Goal: Book appointment/travel/reservation

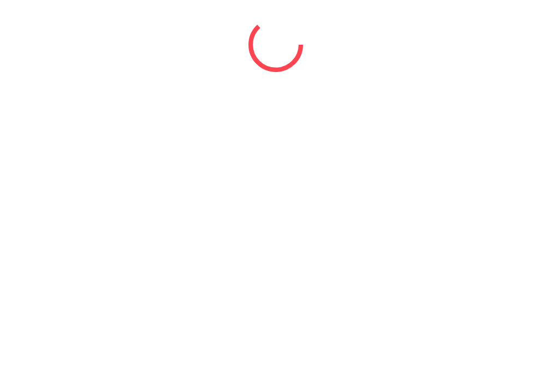
select select "*"
select select "****"
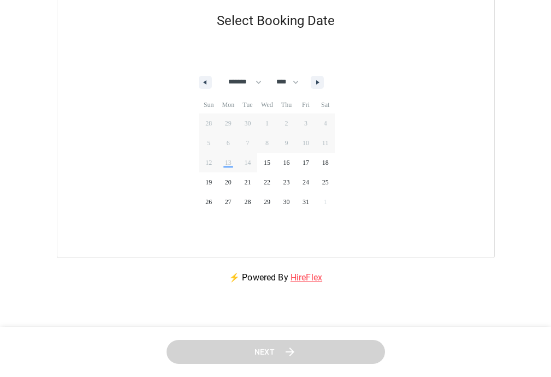
scroll to position [101, 0]
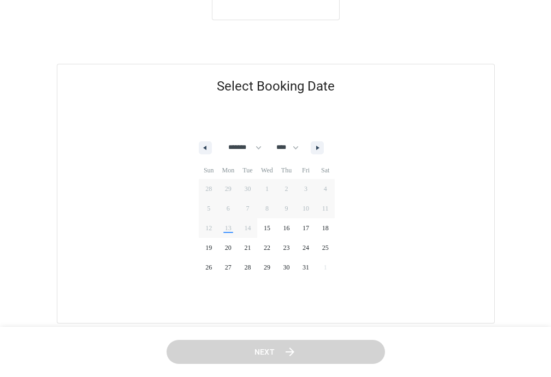
click at [322, 148] on button "button" at bounding box center [317, 147] width 13 height 13
select select "*"
select select "****"
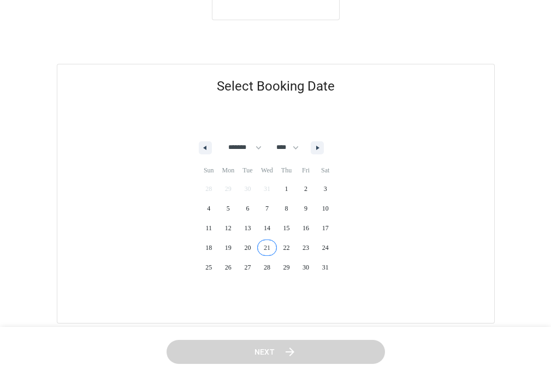
click at [273, 250] on span "21" at bounding box center [267, 248] width 20 height 14
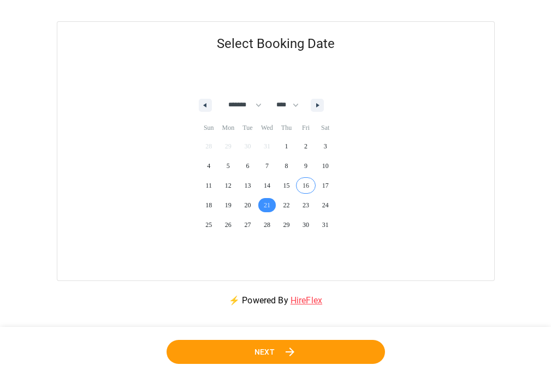
scroll to position [166, 0]
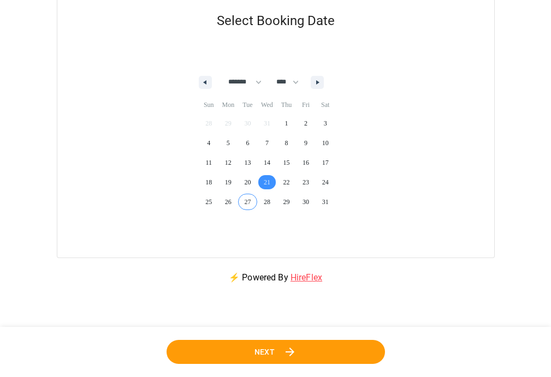
click at [278, 347] on button "Next" at bounding box center [275, 352] width 218 height 25
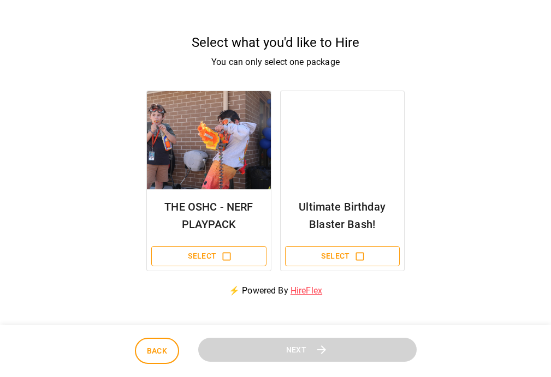
scroll to position [197, 0]
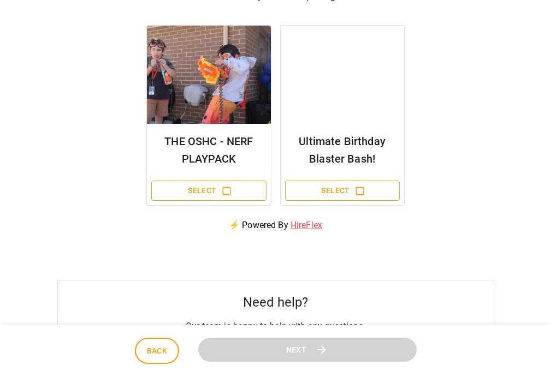
click at [218, 186] on button "Select" at bounding box center [208, 191] width 115 height 20
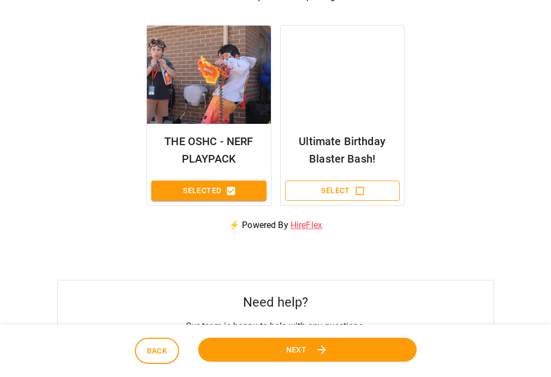
click at [318, 349] on icon at bounding box center [321, 349] width 13 height 13
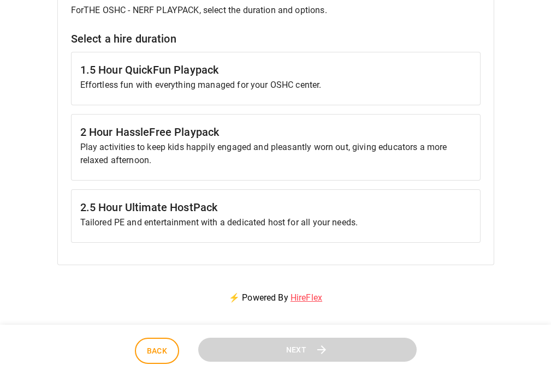
click at [288, 225] on p "Tailored PE and entertainment with a dedicated host for all your needs." at bounding box center [275, 222] width 391 height 13
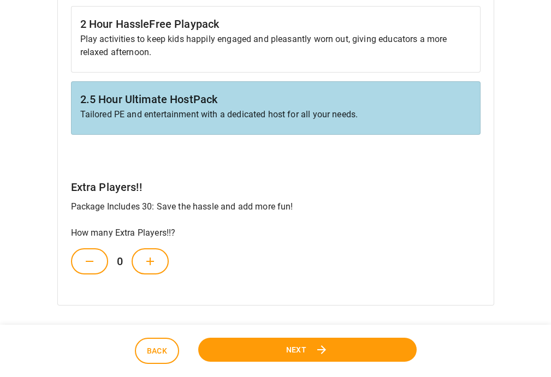
scroll to position [328, 0]
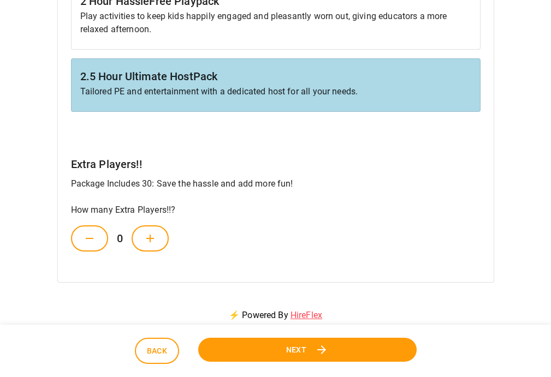
click at [150, 240] on icon at bounding box center [150, 238] width 13 height 13
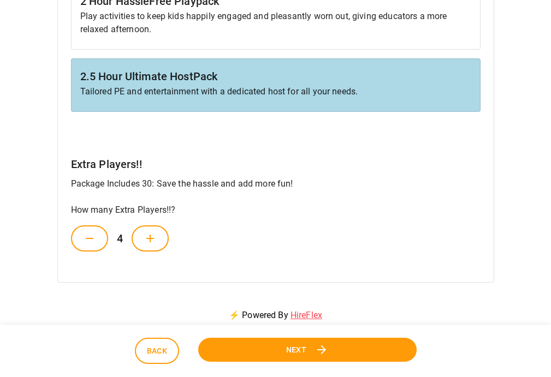
click at [150, 240] on icon at bounding box center [150, 238] width 13 height 13
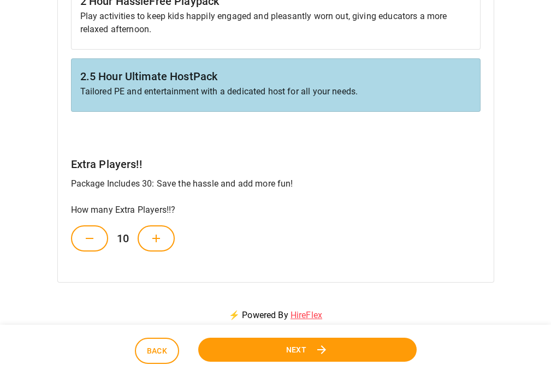
click at [150, 240] on icon at bounding box center [156, 238] width 13 height 13
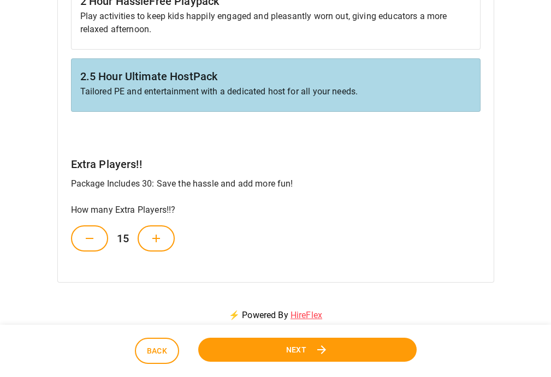
click at [150, 240] on icon at bounding box center [156, 238] width 13 height 13
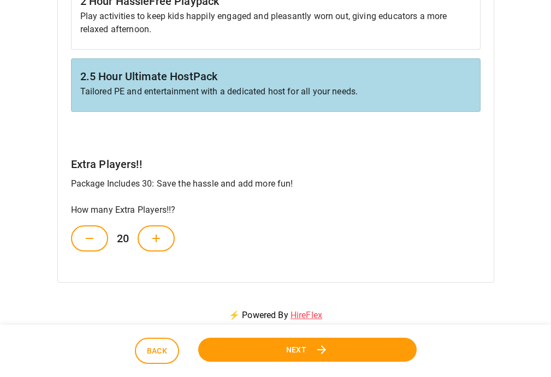
click at [151, 240] on icon at bounding box center [156, 238] width 13 height 13
click at [154, 240] on icon at bounding box center [156, 238] width 13 height 13
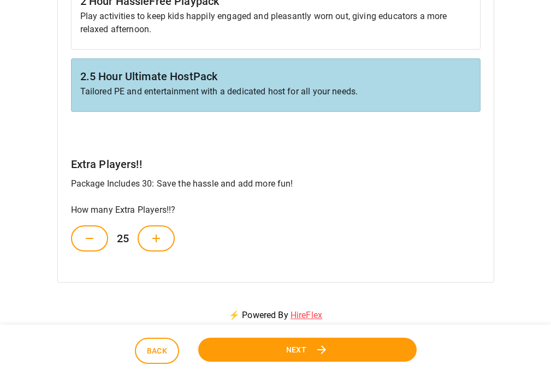
click at [154, 240] on icon at bounding box center [156, 238] width 13 height 13
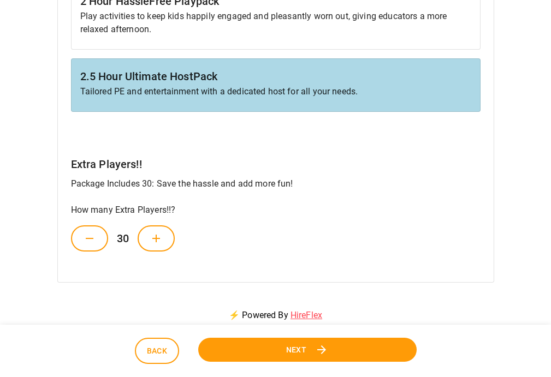
click at [154, 240] on icon at bounding box center [156, 238] width 13 height 13
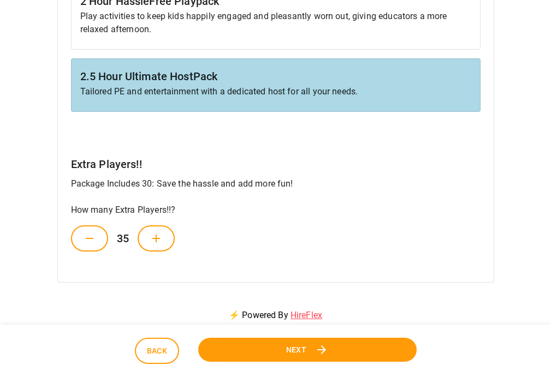
click at [252, 350] on button "Next" at bounding box center [306, 349] width 219 height 25
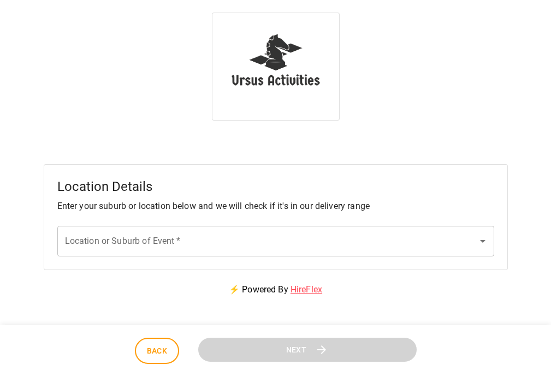
scroll to position [0, 0]
click at [141, 241] on input "Location or Suburb of Event   *" at bounding box center [267, 241] width 410 height 21
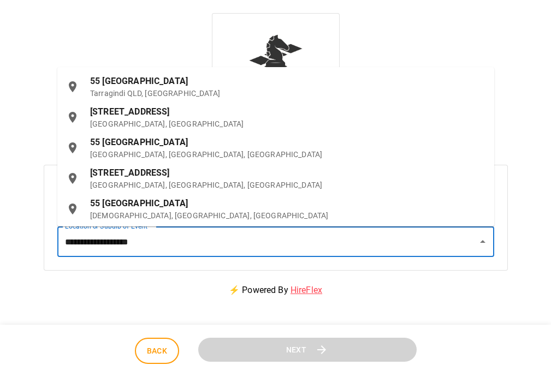
click at [144, 86] on span "[GEOGRAPHIC_DATA]" at bounding box center [145, 81] width 86 height 10
type input "**********"
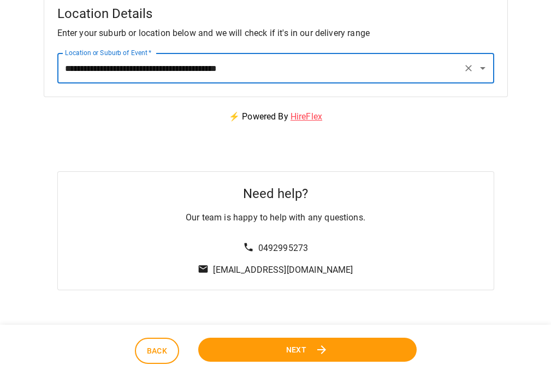
scroll to position [197, 0]
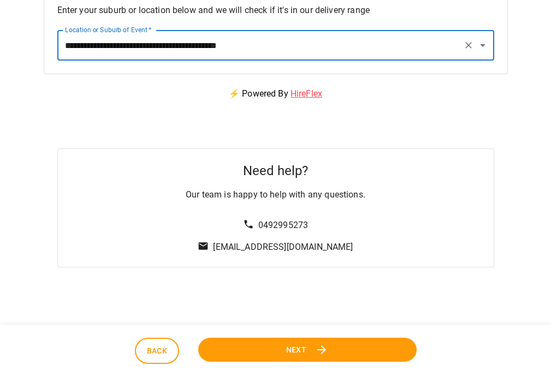
click at [356, 352] on button "Next" at bounding box center [307, 349] width 218 height 25
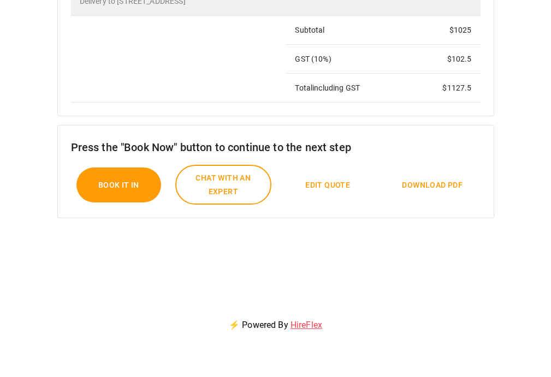
scroll to position [459, 0]
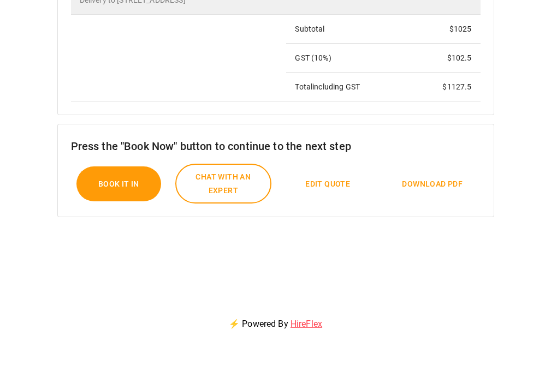
click at [321, 183] on span "Edit Quote" at bounding box center [327, 184] width 45 height 14
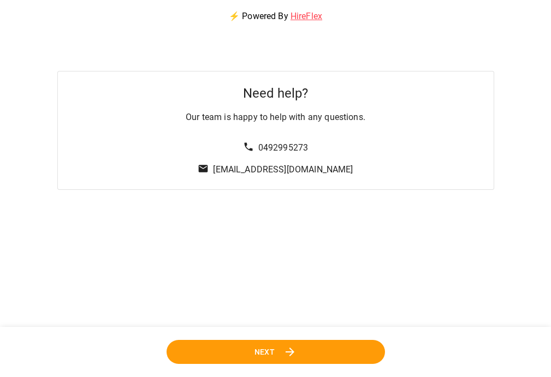
scroll to position [429, 0]
click at [296, 353] on icon at bounding box center [289, 352] width 13 height 13
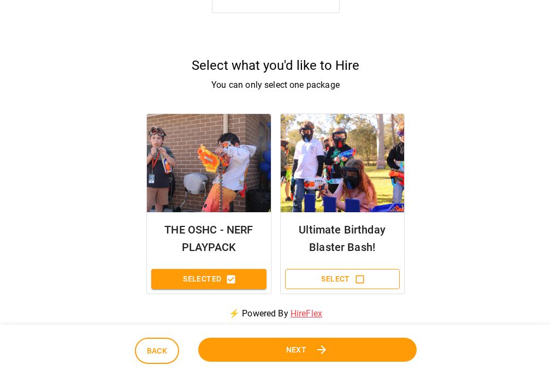
scroll to position [131, 0]
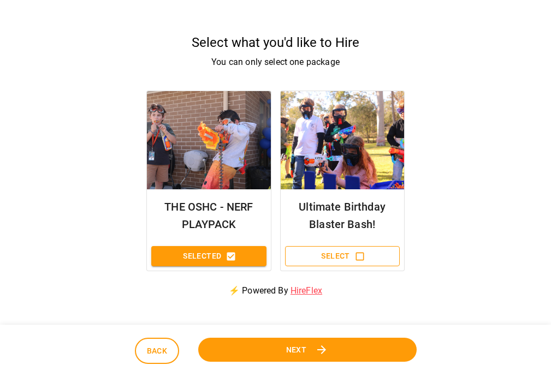
click at [300, 346] on span "Next" at bounding box center [296, 350] width 21 height 14
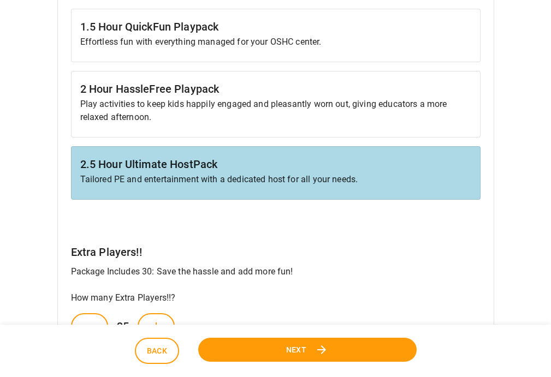
scroll to position [328, 0]
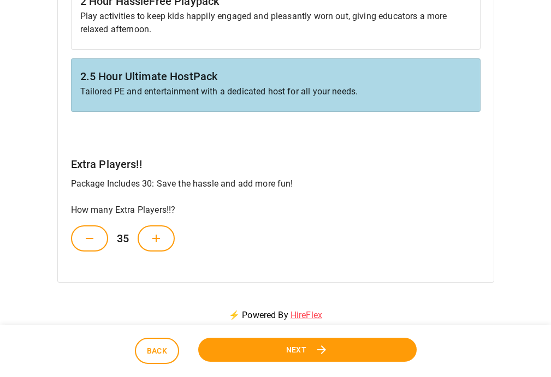
click at [297, 354] on span "Next" at bounding box center [295, 350] width 21 height 14
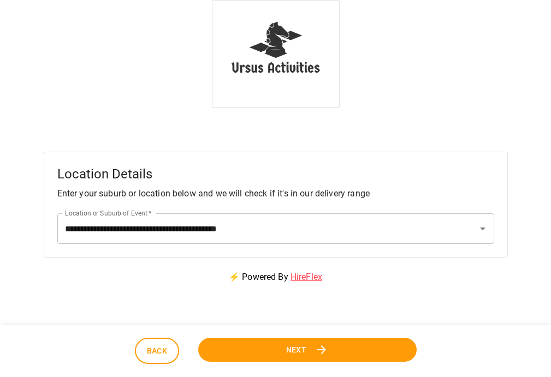
scroll to position [0, 0]
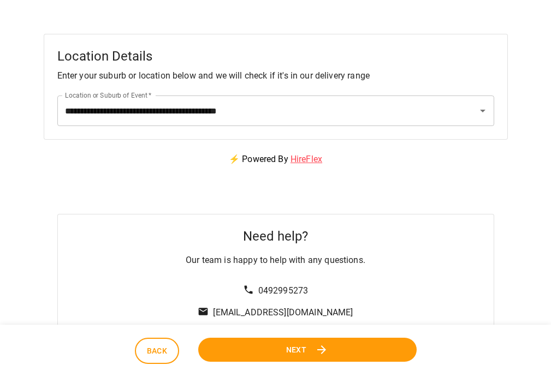
click at [312, 344] on button "Next" at bounding box center [307, 349] width 218 height 25
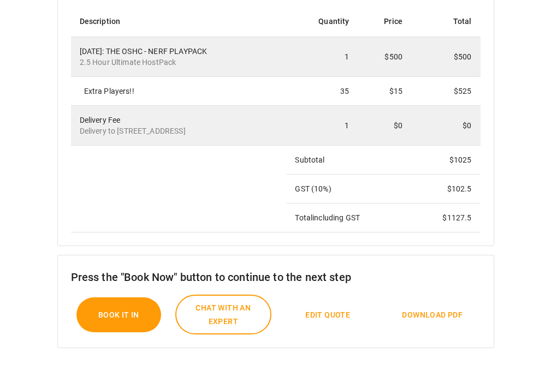
scroll to position [393, 0]
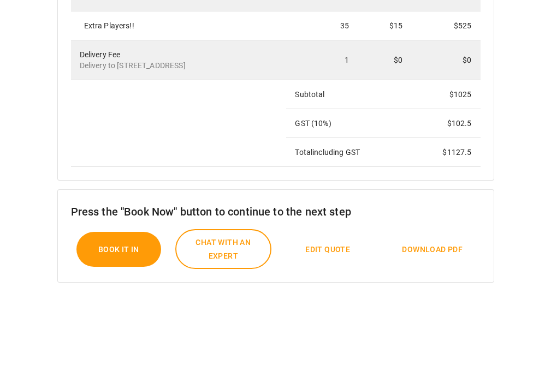
click at [120, 248] on span "Book it In" at bounding box center [118, 250] width 41 height 14
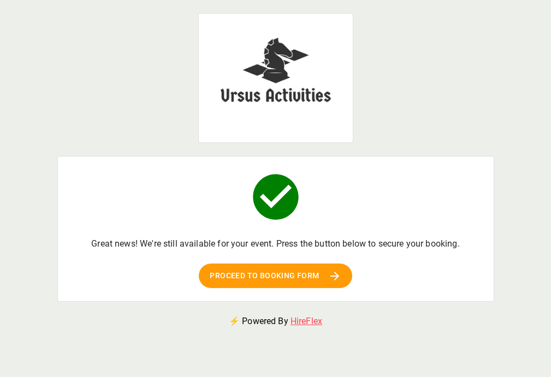
click at [273, 270] on span "Proceed to booking form" at bounding box center [265, 276] width 110 height 14
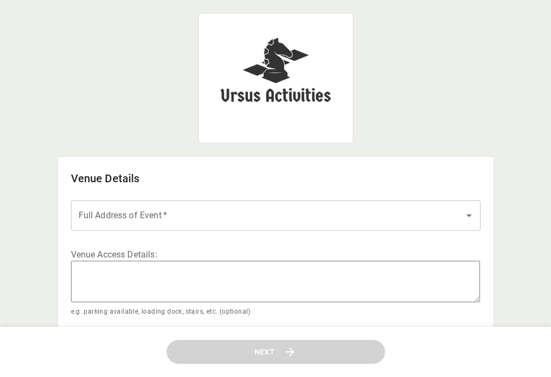
click at [182, 207] on input "Full Address of Event   *" at bounding box center [267, 215] width 383 height 21
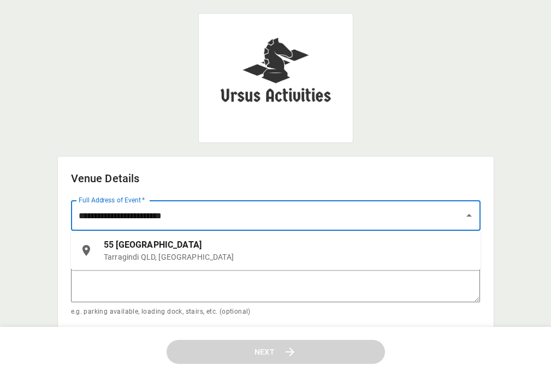
click at [165, 251] on div "[STREET_ADDRESS]" at bounding box center [288, 251] width 368 height 24
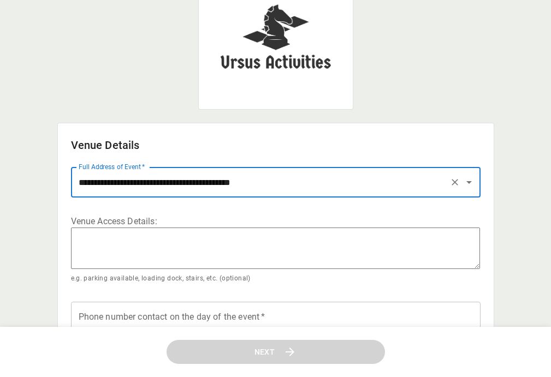
scroll to position [66, 0]
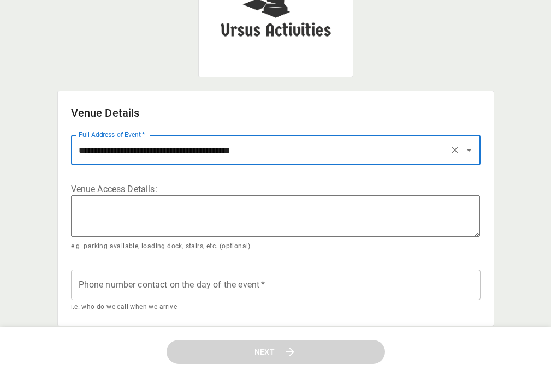
type input "**********"
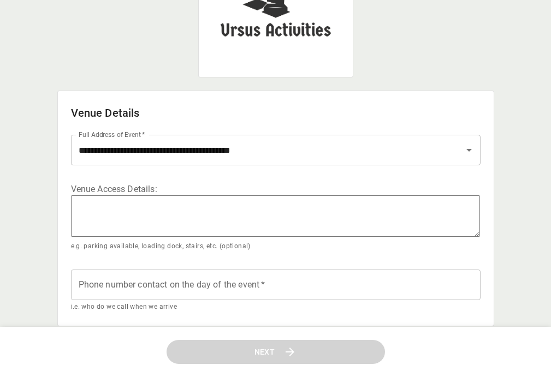
click at [210, 201] on textarea at bounding box center [275, 215] width 409 height 41
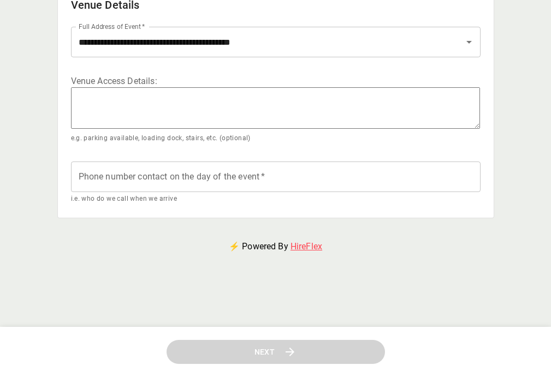
scroll to position [197, 0]
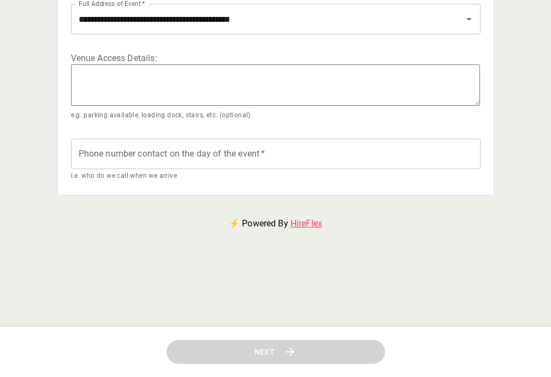
click at [181, 152] on input "Phone number contact on the day of the event   *" at bounding box center [275, 154] width 409 height 31
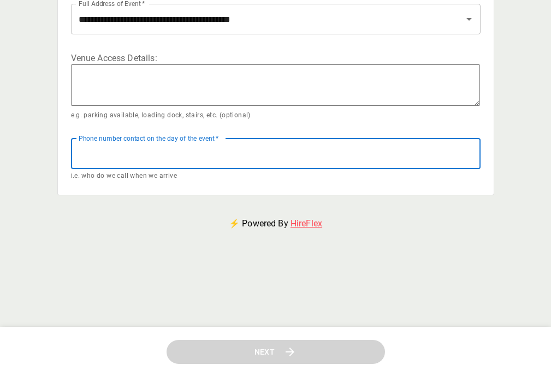
click at [99, 153] on input "Phone number contact on the day of the event   *" at bounding box center [275, 154] width 409 height 31
click at [91, 156] on input "Phone number contact on the day of the event   *" at bounding box center [275, 154] width 409 height 31
click at [136, 157] on input "Phone number contact on the day of the event   *" at bounding box center [275, 154] width 409 height 31
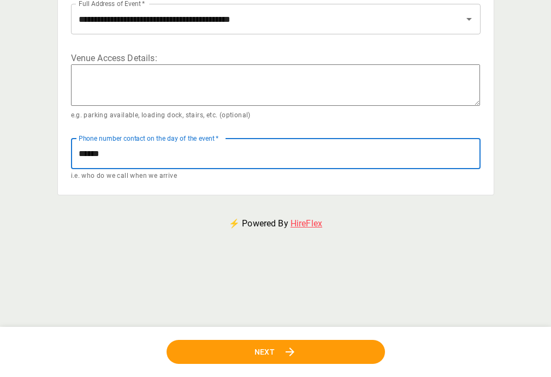
type input "*******"
